Goal: Information Seeking & Learning: Find specific fact

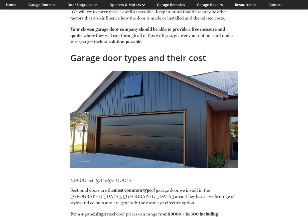
scroll to position [527, 0]
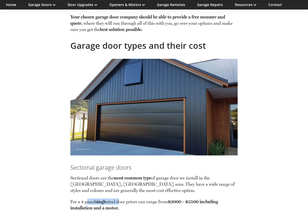
drag, startPoint x: 89, startPoint y: 204, endPoint x: 123, endPoint y: 203, distance: 34.1
click at [123, 203] on p "For a 4 panel single steel door prices can range from $3000 – $5500 including i…" at bounding box center [154, 208] width 168 height 18
click at [82, 203] on p "For a 4 panel single steel door prices can range from $3000 – $5500 including i…" at bounding box center [154, 208] width 168 height 18
drag, startPoint x: 131, startPoint y: 202, endPoint x: 149, endPoint y: 203, distance: 18.6
click at [149, 203] on p "For a 4 panel single steel door prices can range from $3000 – $5500 including i…" at bounding box center [154, 208] width 168 height 18
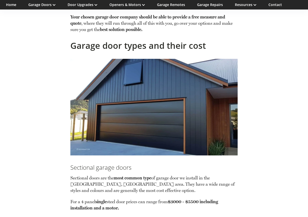
click at [97, 208] on strong "$3000 – $5500 including installation and a motor." at bounding box center [144, 205] width 148 height 12
drag, startPoint x: 122, startPoint y: 202, endPoint x: 138, endPoint y: 203, distance: 16.1
click at [138, 203] on p "For a 4 panel single steel door prices can range from $3000 – $5500 including i…" at bounding box center [154, 208] width 168 height 18
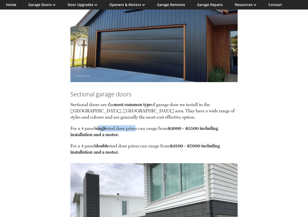
scroll to position [602, 0]
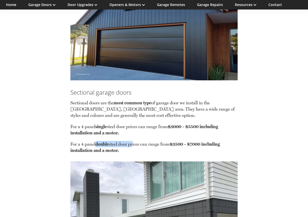
drag, startPoint x: 111, startPoint y: 144, endPoint x: 136, endPoint y: 144, distance: 25.6
click at [136, 144] on p "For a 4 panel double steel door prices can range from $3500 – $7000 including i…" at bounding box center [154, 147] width 168 height 13
click at [177, 145] on strong "$3500 – $7000 including installation and a motor." at bounding box center [145, 148] width 150 height 12
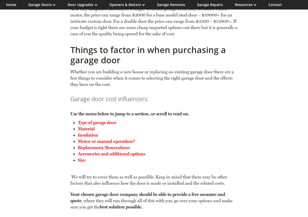
scroll to position [326, 0]
